Goal: Complete application form: Complete application form

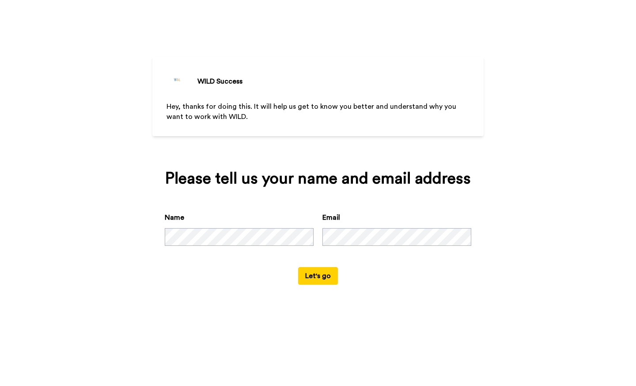
click at [322, 277] on button "Let's go" at bounding box center [318, 276] width 40 height 18
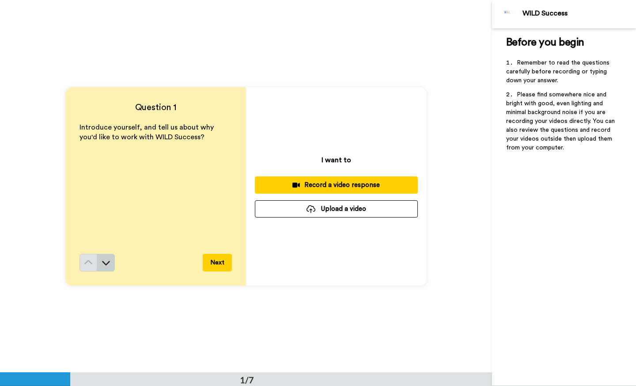
click at [106, 265] on icon at bounding box center [106, 262] width 9 height 9
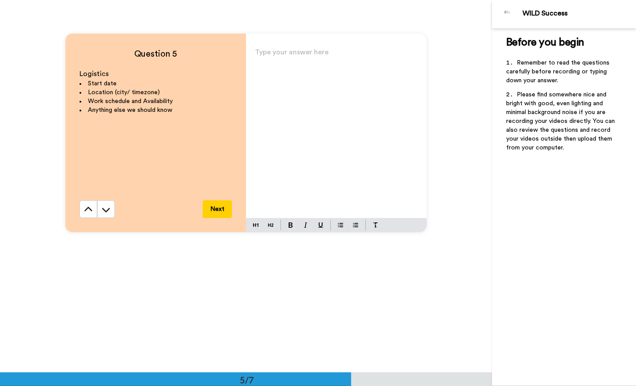
scroll to position [1541, 0]
click at [282, 73] on div "Type your answer here ﻿" at bounding box center [336, 132] width 181 height 172
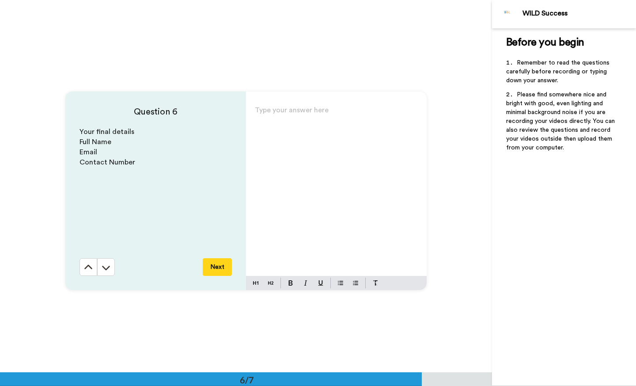
scroll to position [1854, 0]
click at [266, 115] on p "Type your answer here ﻿" at bounding box center [336, 115] width 163 height 12
click at [300, 112] on p "Type your answer here ﻿" at bounding box center [336, 115] width 163 height 12
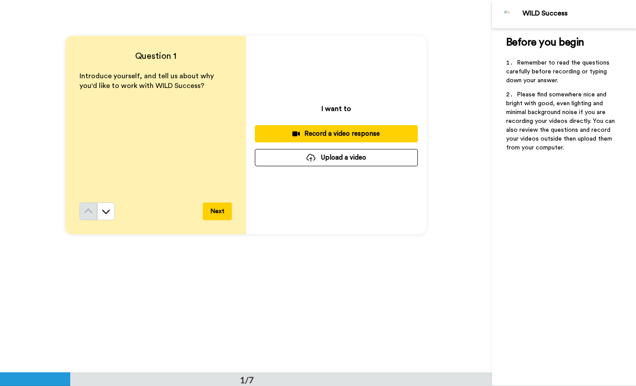
scroll to position [56, 0]
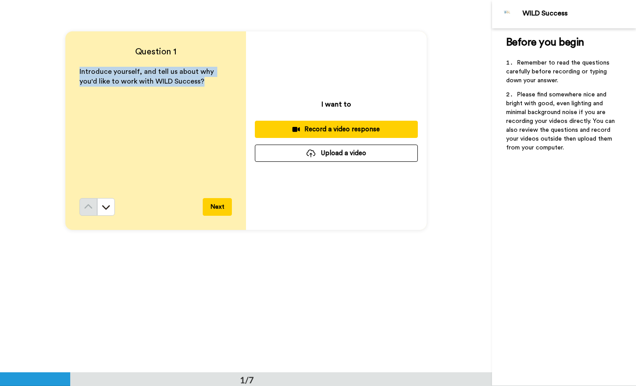
drag, startPoint x: 168, startPoint y: 83, endPoint x: 80, endPoint y: 66, distance: 89.2
click at [66, 64] on div "Question 1 Introduce yourself, and tell us about why you'd like to work with WI…" at bounding box center [155, 130] width 181 height 198
copy span "Introduce yourself, and tell us about why you'd like to work with WILD Success?"
click at [203, 83] on p "Introduce yourself, and tell us about why you'd like to work with WILD Success?" at bounding box center [156, 77] width 152 height 20
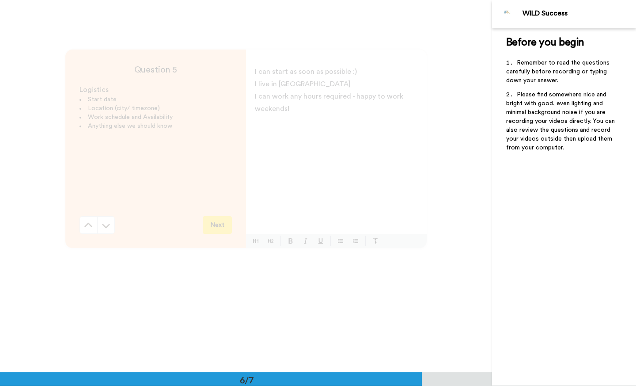
scroll to position [1450, 0]
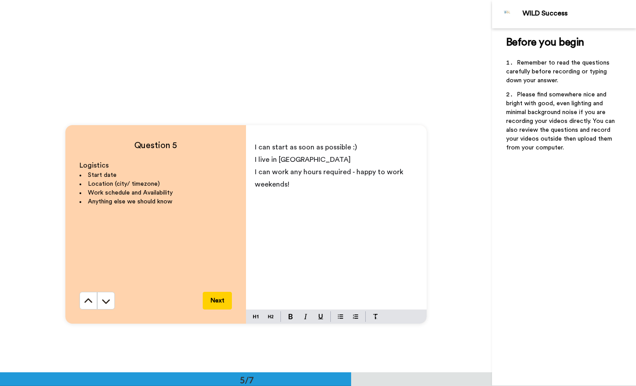
click at [297, 192] on p "﻿" at bounding box center [336, 196] width 163 height 12
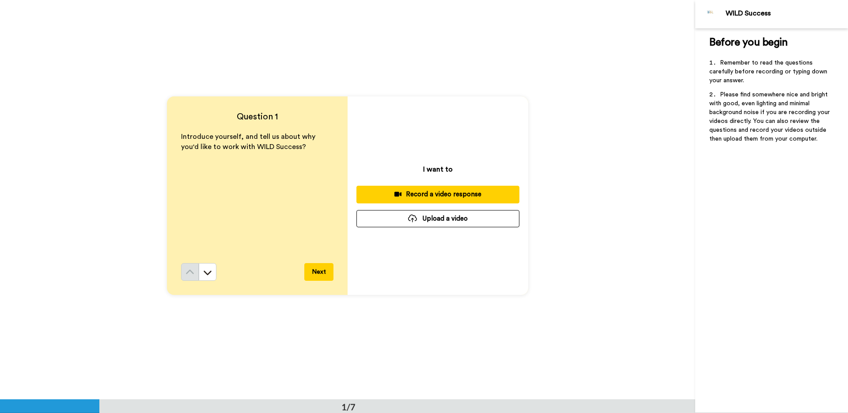
scroll to position [5, 0]
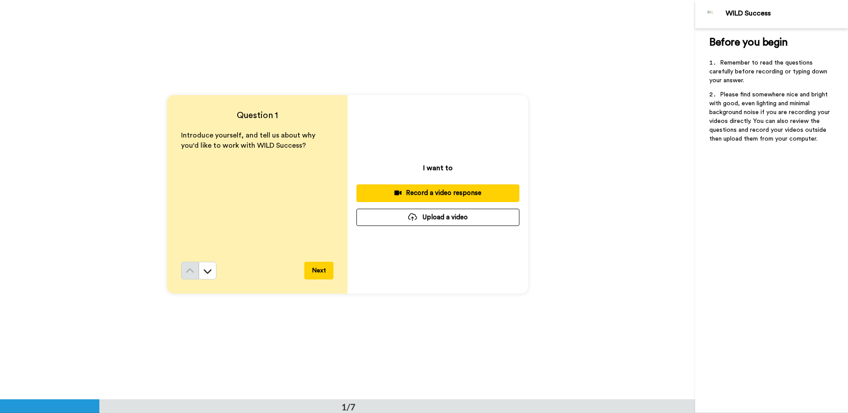
click at [438, 195] on div "Record a video response" at bounding box center [438, 192] width 149 height 9
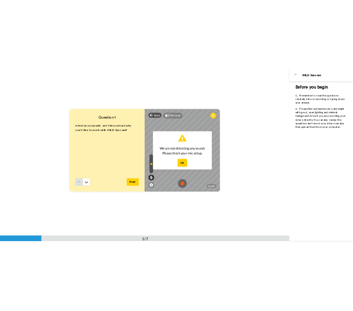
scroll to position [0, 0]
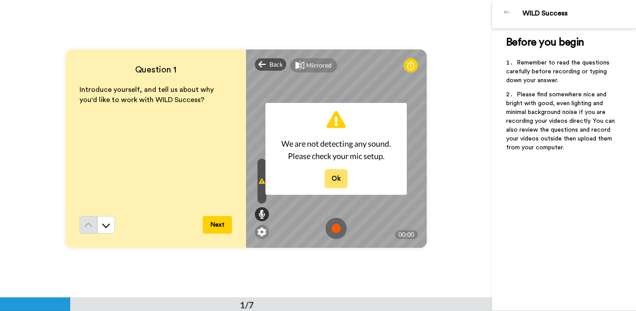
click at [333, 180] on button "Ok" at bounding box center [336, 178] width 23 height 19
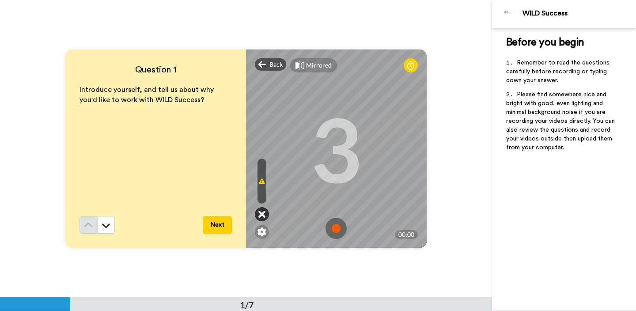
click at [262, 217] on icon at bounding box center [261, 214] width 7 height 9
click at [261, 216] on icon at bounding box center [261, 214] width 7 height 9
click at [259, 178] on icon at bounding box center [262, 181] width 6 height 7
click at [261, 187] on div at bounding box center [262, 181] width 9 height 45
click at [258, 213] on icon at bounding box center [261, 214] width 7 height 9
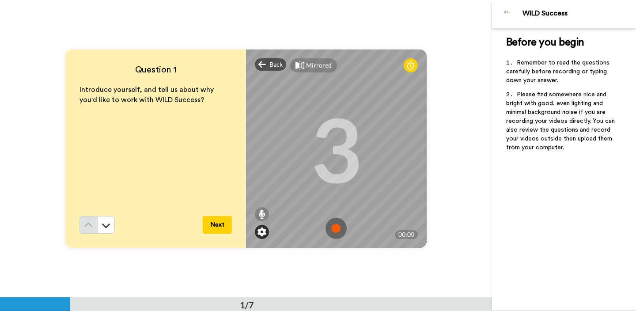
click at [258, 232] on img at bounding box center [262, 232] width 9 height 9
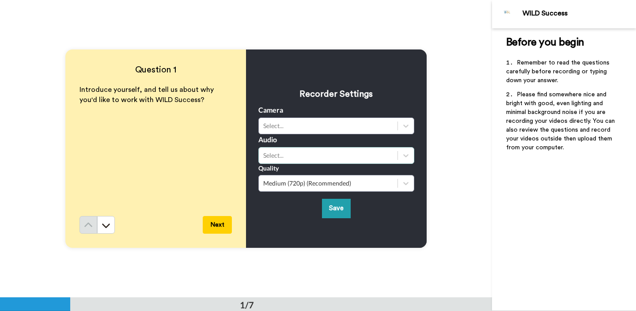
click at [312, 152] on div "Select..." at bounding box center [328, 155] width 130 height 9
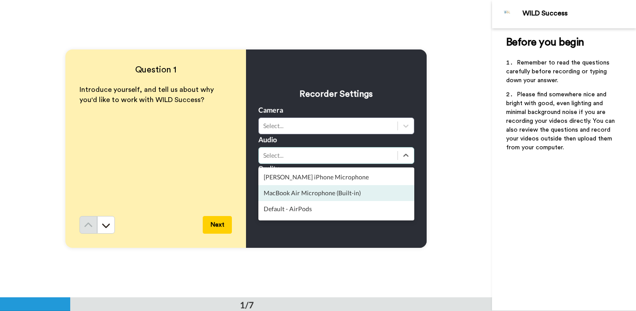
click at [336, 196] on div "MacBook Air Microphone (Built-in)" at bounding box center [336, 193] width 156 height 16
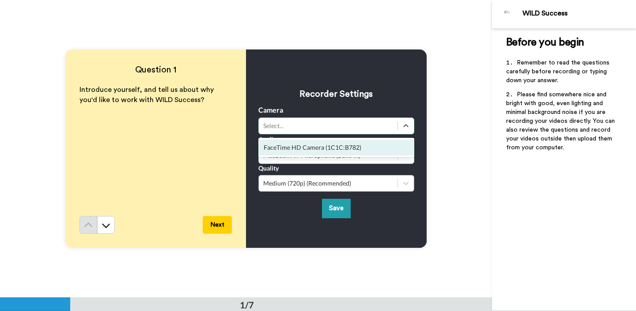
click at [324, 119] on div "Select..." at bounding box center [336, 126] width 156 height 17
click at [324, 140] on div "FaceTime HD Camera (1C1C:B782)" at bounding box center [336, 148] width 156 height 16
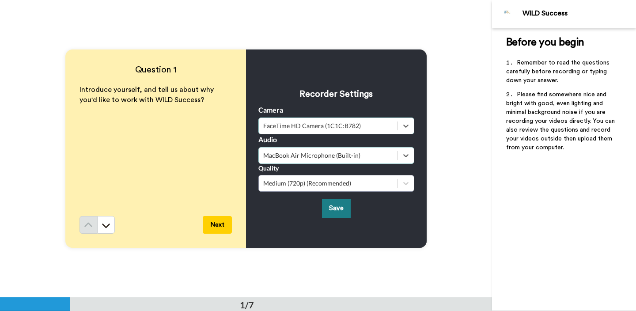
click at [330, 212] on button "Save" at bounding box center [336, 208] width 29 height 19
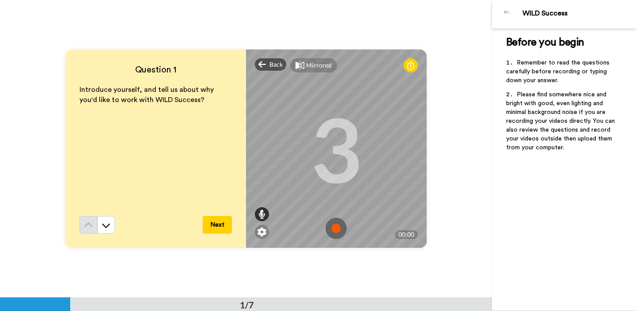
click at [258, 214] on icon at bounding box center [261, 214] width 7 height 9
click at [312, 64] on div "Mirrored" at bounding box center [319, 65] width 26 height 9
click at [313, 64] on div "Mirror" at bounding box center [315, 65] width 19 height 9
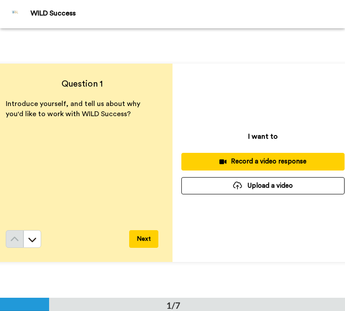
click at [245, 161] on div "Record a video response" at bounding box center [262, 161] width 149 height 9
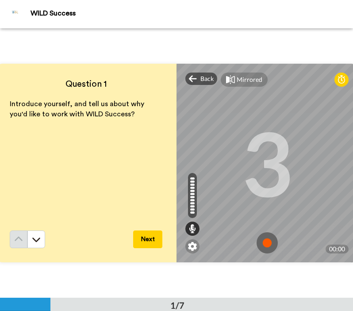
click at [261, 237] on img at bounding box center [266, 242] width 21 height 21
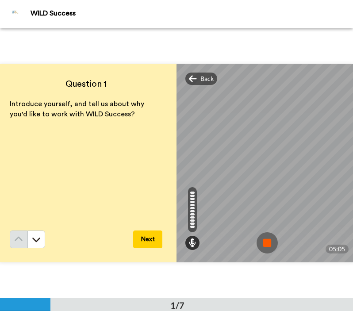
click at [262, 236] on img at bounding box center [266, 242] width 21 height 21
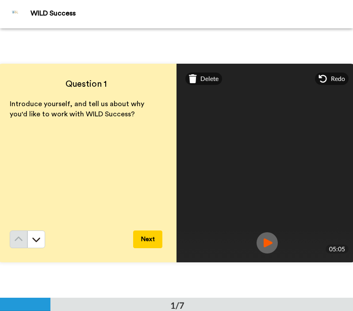
click at [143, 232] on button "Next" at bounding box center [147, 239] width 29 height 18
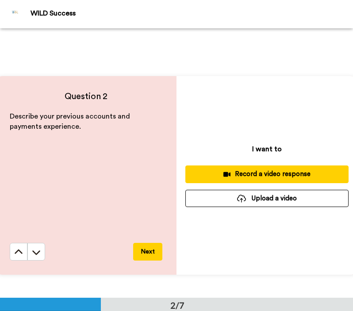
scroll to position [260, 0]
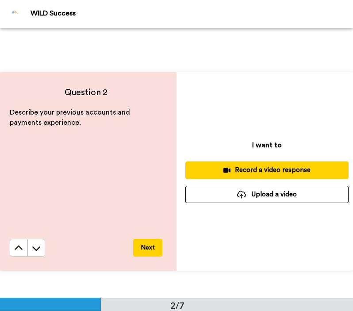
click at [231, 165] on div "Record a video response" at bounding box center [266, 169] width 149 height 9
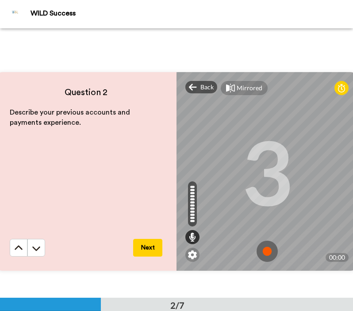
click at [265, 245] on img at bounding box center [266, 250] width 21 height 21
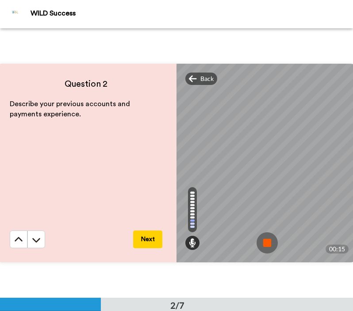
scroll to position [269, 0]
click at [265, 245] on img at bounding box center [266, 241] width 21 height 21
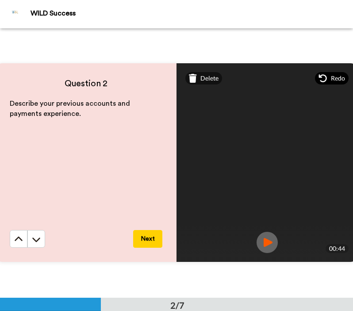
click at [325, 77] on div "Redo" at bounding box center [332, 78] width 34 height 12
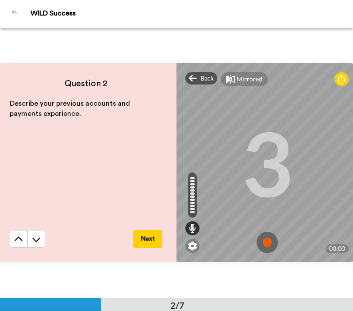
click at [263, 238] on img at bounding box center [266, 241] width 21 height 21
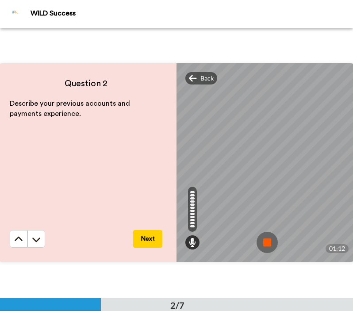
click at [262, 234] on img at bounding box center [266, 241] width 21 height 21
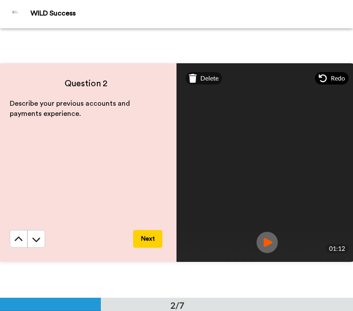
click at [327, 79] on div "Redo" at bounding box center [332, 78] width 34 height 12
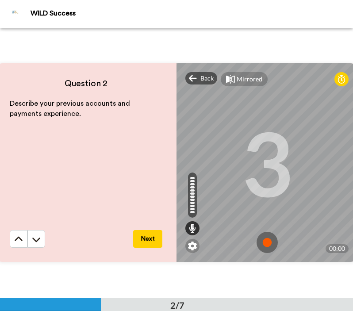
click at [264, 240] on img at bounding box center [266, 241] width 21 height 21
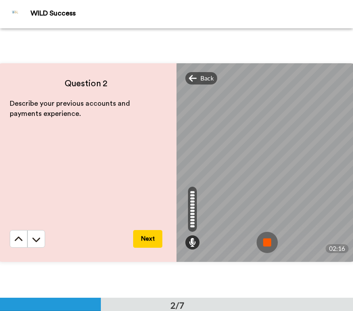
click at [263, 234] on img at bounding box center [266, 241] width 21 height 21
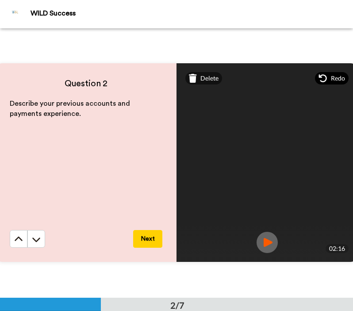
click at [334, 76] on span "Redo" at bounding box center [337, 78] width 14 height 9
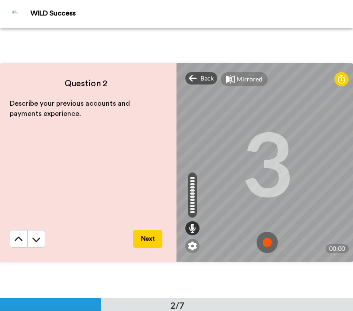
click at [266, 237] on img at bounding box center [266, 241] width 21 height 21
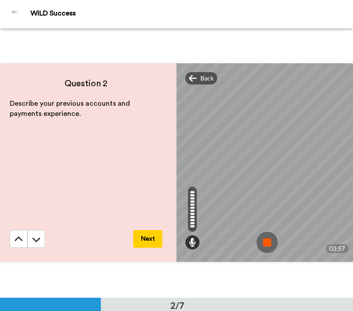
click at [267, 239] on img at bounding box center [266, 241] width 21 height 21
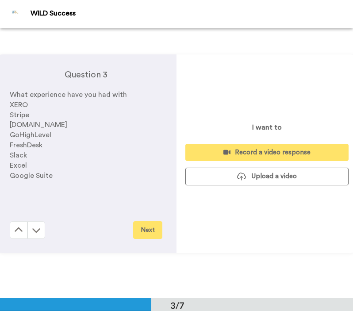
scroll to position [555, 0]
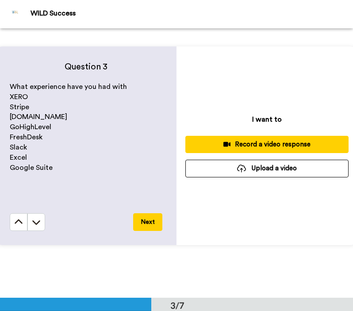
click at [250, 140] on div "Record a video response" at bounding box center [266, 144] width 149 height 9
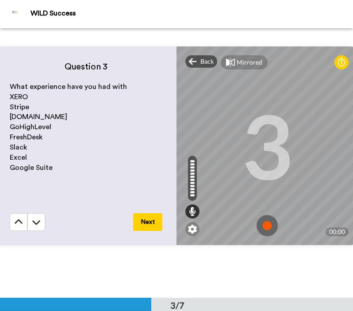
click at [265, 223] on img at bounding box center [266, 225] width 21 height 21
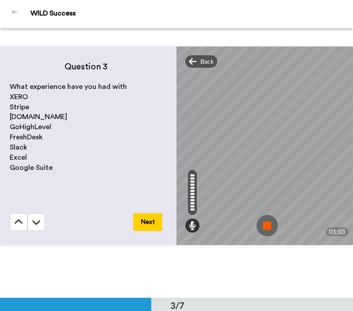
click at [263, 220] on img at bounding box center [266, 225] width 21 height 21
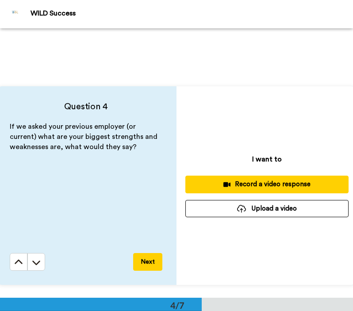
scroll to position [794, 0]
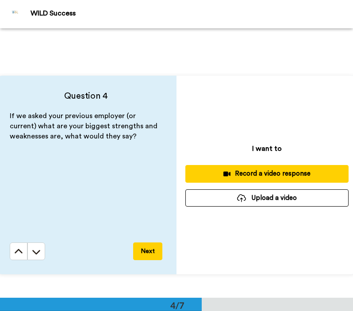
click at [278, 165] on button "Record a video response" at bounding box center [266, 173] width 163 height 17
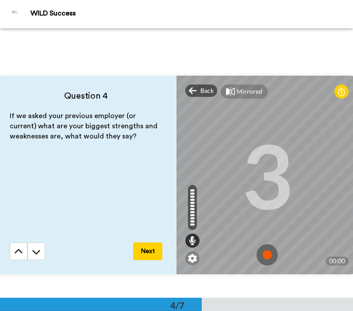
click at [261, 244] on img at bounding box center [266, 254] width 21 height 21
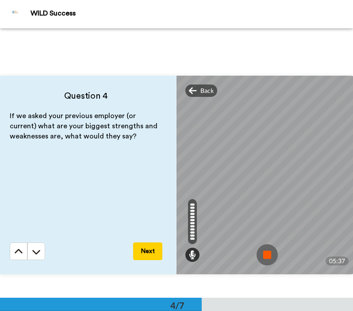
click at [266, 246] on img at bounding box center [266, 254] width 21 height 21
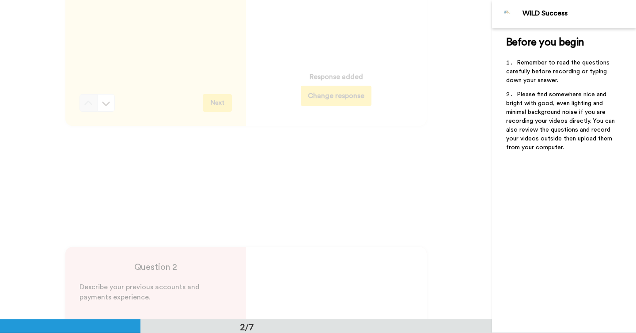
scroll to position [0, 0]
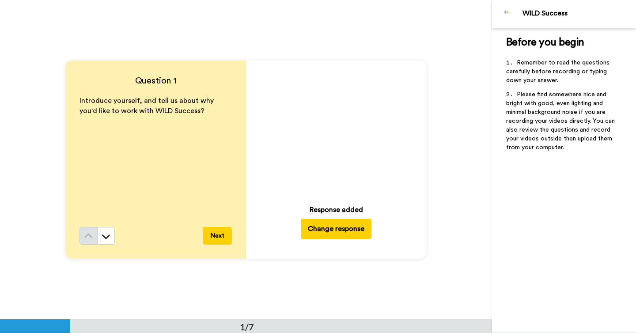
click at [333, 135] on icon at bounding box center [336, 129] width 23 height 23
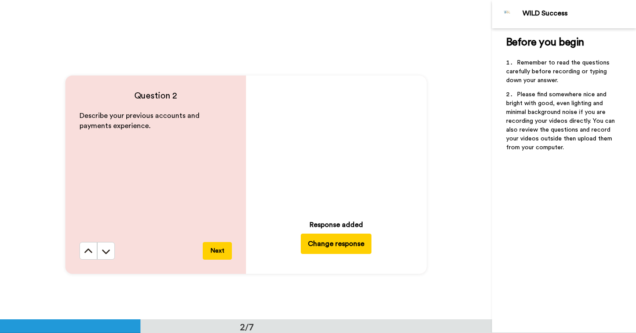
scroll to position [303, 0]
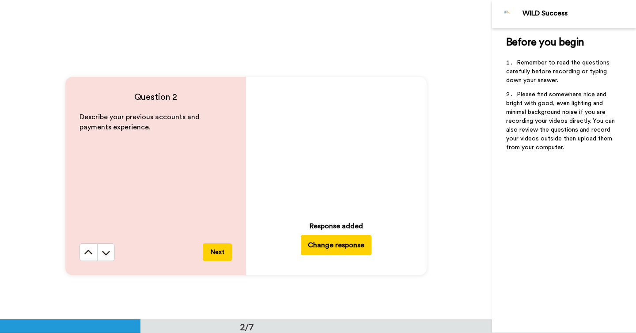
click at [336, 137] on icon at bounding box center [336, 145] width 23 height 23
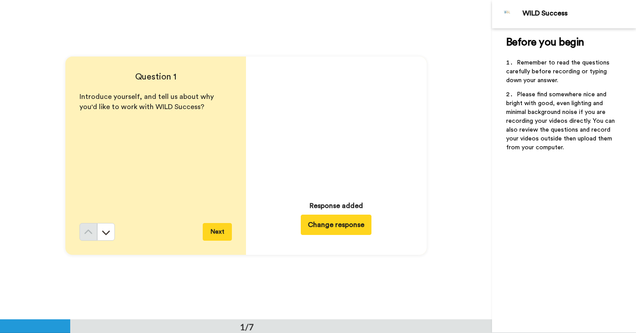
scroll to position [0, 0]
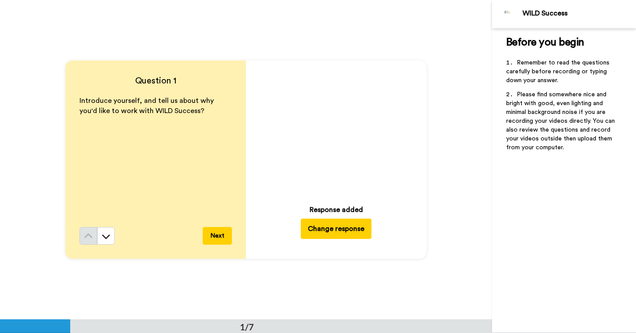
click at [338, 121] on icon at bounding box center [336, 129] width 23 height 23
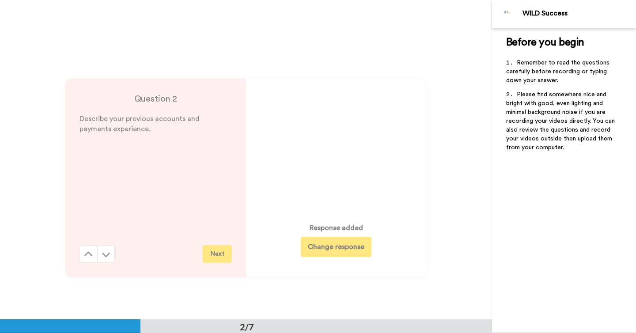
scroll to position [338, 0]
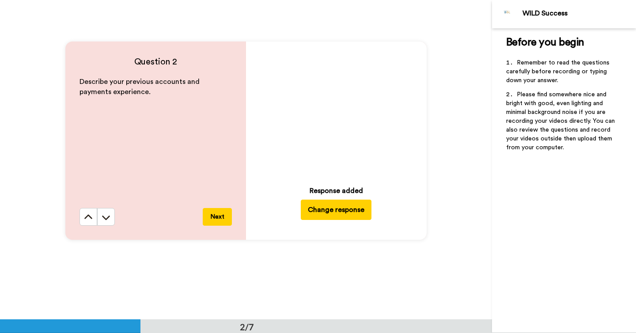
click at [355, 128] on video at bounding box center [336, 111] width 124 height 124
click at [209, 213] on button "Next" at bounding box center [217, 217] width 29 height 18
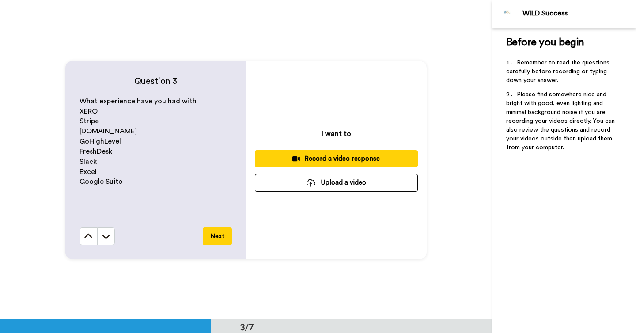
scroll to position [639, 0]
click at [294, 164] on button "Record a video response" at bounding box center [336, 158] width 163 height 17
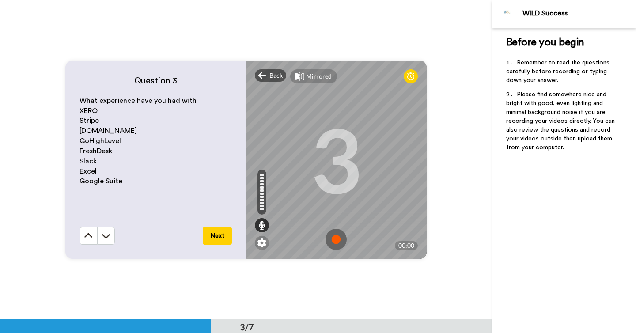
click at [335, 238] on img at bounding box center [336, 239] width 21 height 21
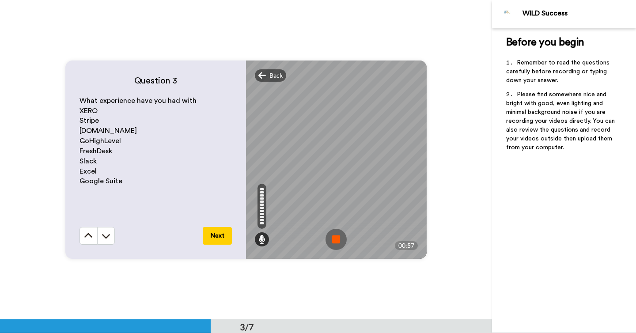
click at [338, 239] on img at bounding box center [336, 239] width 21 height 21
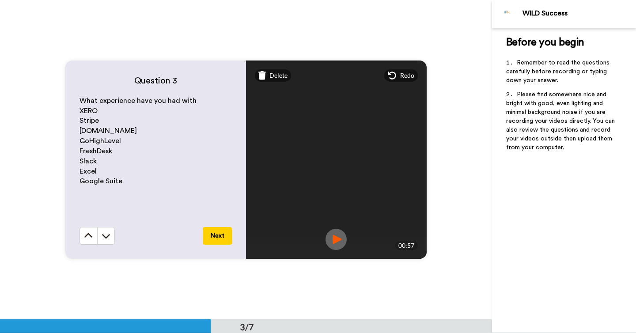
click at [333, 239] on img at bounding box center [336, 239] width 21 height 21
click at [212, 235] on button "Next" at bounding box center [217, 236] width 29 height 18
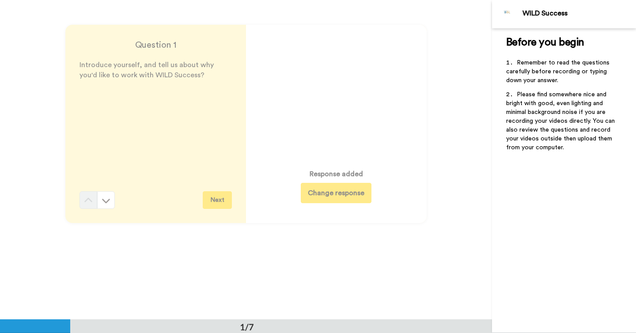
scroll to position [0, 0]
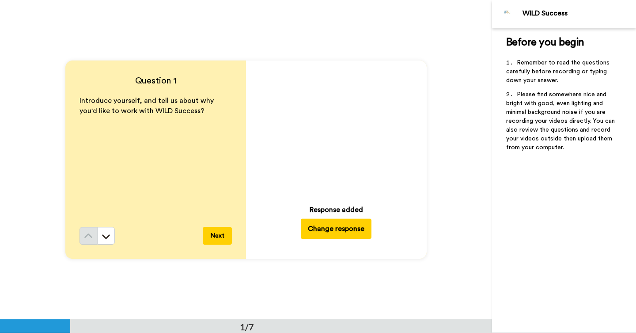
click at [216, 237] on button "Next" at bounding box center [217, 236] width 29 height 18
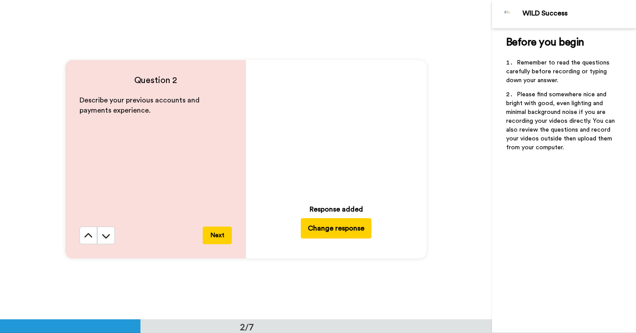
click at [212, 237] on button "Next" at bounding box center [217, 236] width 29 height 18
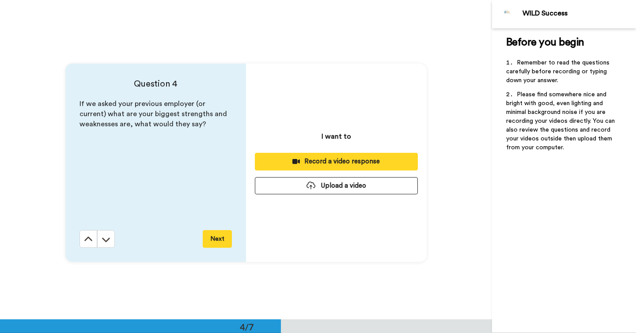
scroll to position [959, 0]
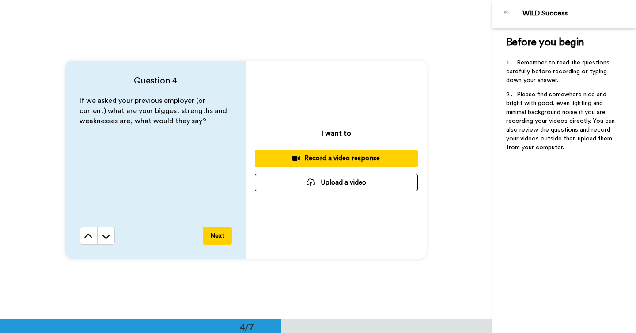
click at [315, 161] on div "Record a video response" at bounding box center [336, 158] width 149 height 9
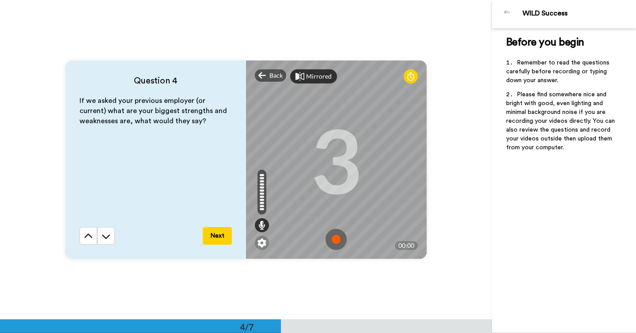
click at [310, 73] on div "Mirrored" at bounding box center [319, 76] width 26 height 9
click at [331, 241] on img at bounding box center [336, 239] width 21 height 21
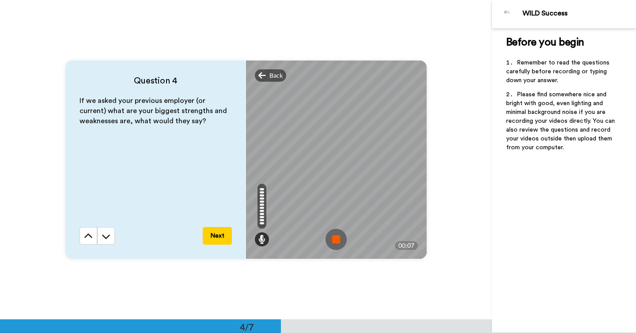
click at [336, 241] on img at bounding box center [336, 239] width 21 height 21
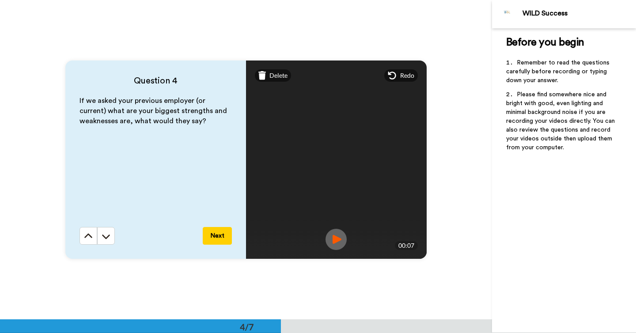
click at [400, 74] on span "Redo" at bounding box center [407, 75] width 14 height 9
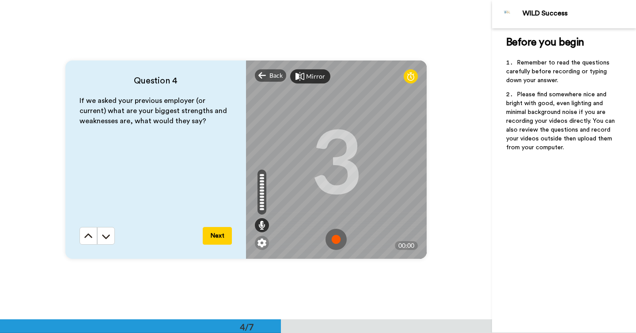
click at [333, 235] on img at bounding box center [336, 239] width 21 height 21
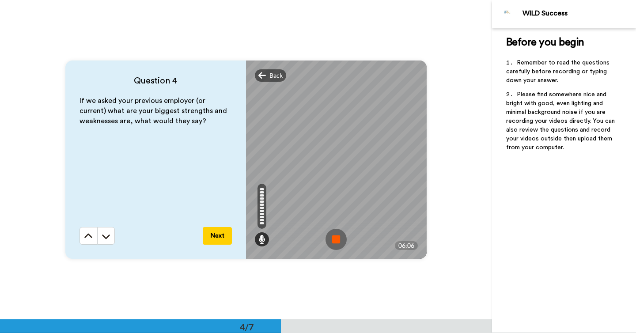
click at [329, 239] on img at bounding box center [336, 239] width 21 height 21
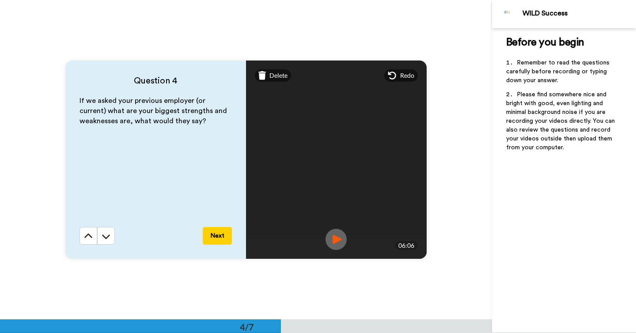
click at [210, 238] on button "Next" at bounding box center [217, 236] width 29 height 18
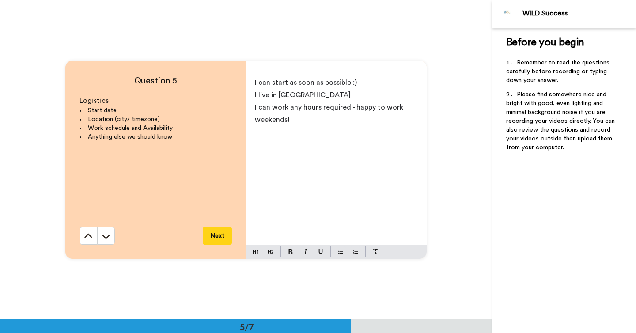
scroll to position [1278, 0]
click at [216, 233] on button "Next" at bounding box center [217, 236] width 29 height 18
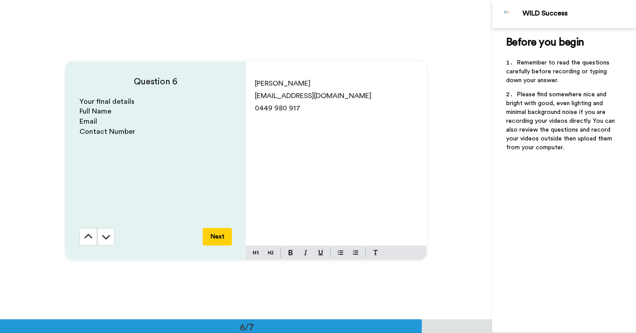
scroll to position [1598, 0]
click at [213, 235] on button "Next" at bounding box center [217, 236] width 29 height 18
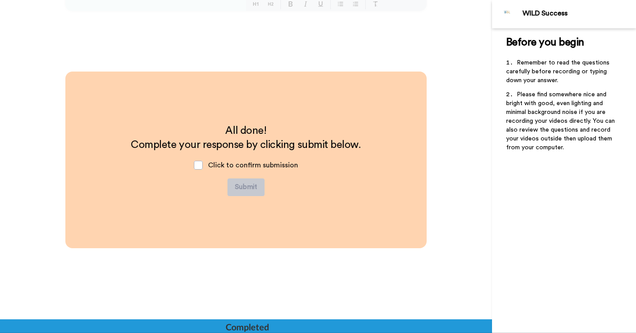
scroll to position [1846, 0]
click at [199, 164] on span at bounding box center [198, 164] width 9 height 9
click at [246, 188] on button "Submit" at bounding box center [246, 187] width 37 height 18
